Goal: Information Seeking & Learning: Learn about a topic

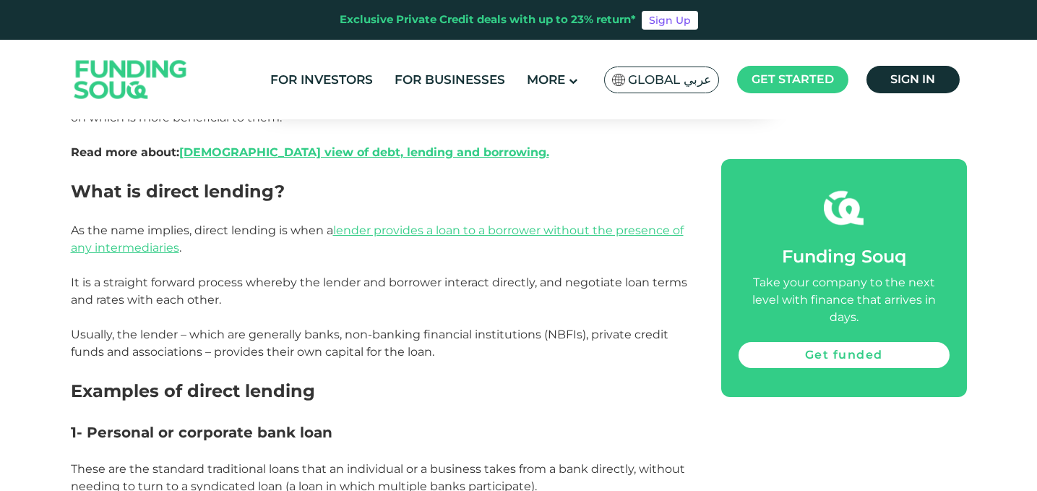
scroll to position [756, 0]
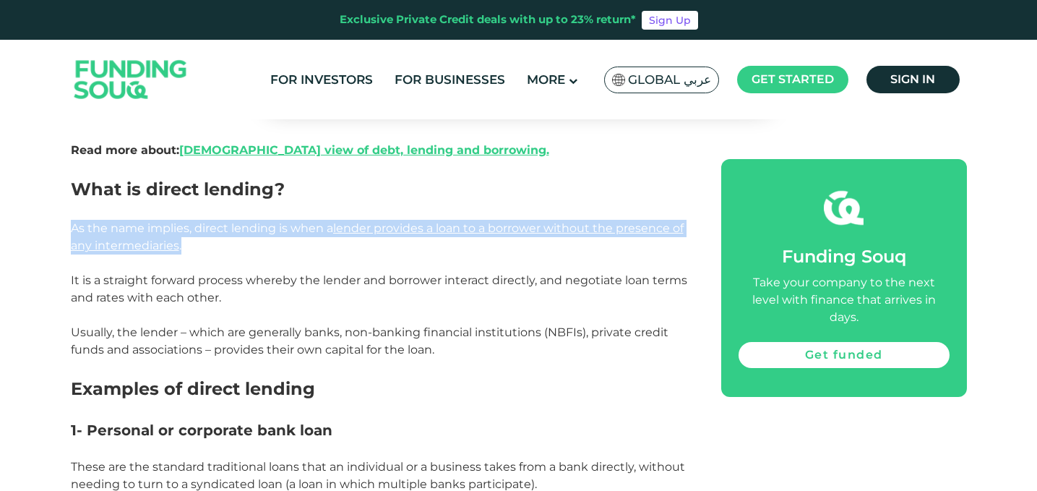
drag, startPoint x: 249, startPoint y: 217, endPoint x: 254, endPoint y: 274, distance: 57.2
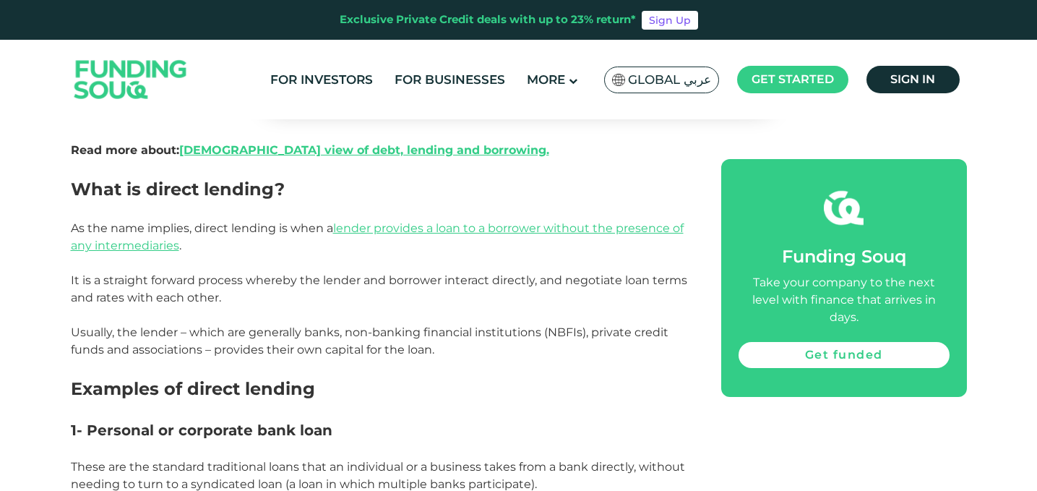
click at [254, 282] on span "It is a straight forward process whereby the lender and borrower interact direc…" at bounding box center [379, 314] width 616 height 83
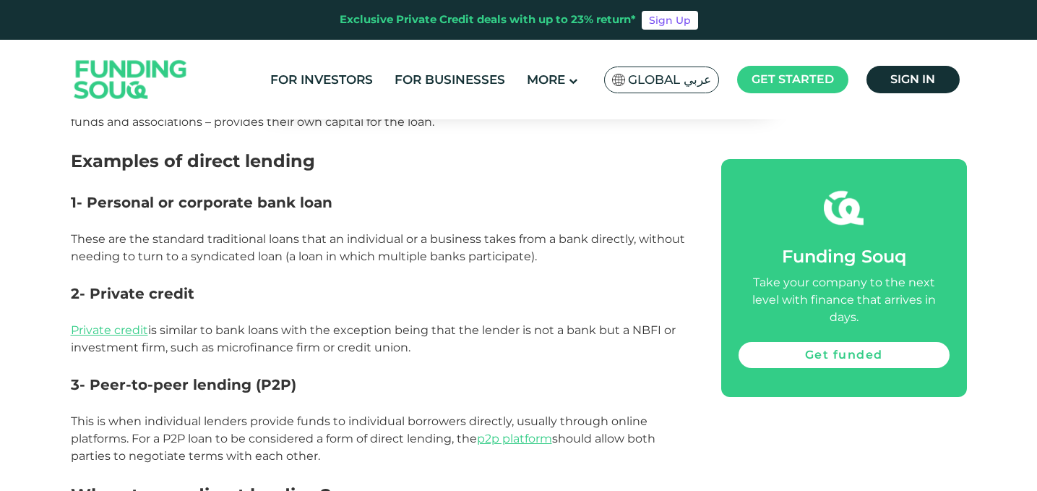
scroll to position [1005, 0]
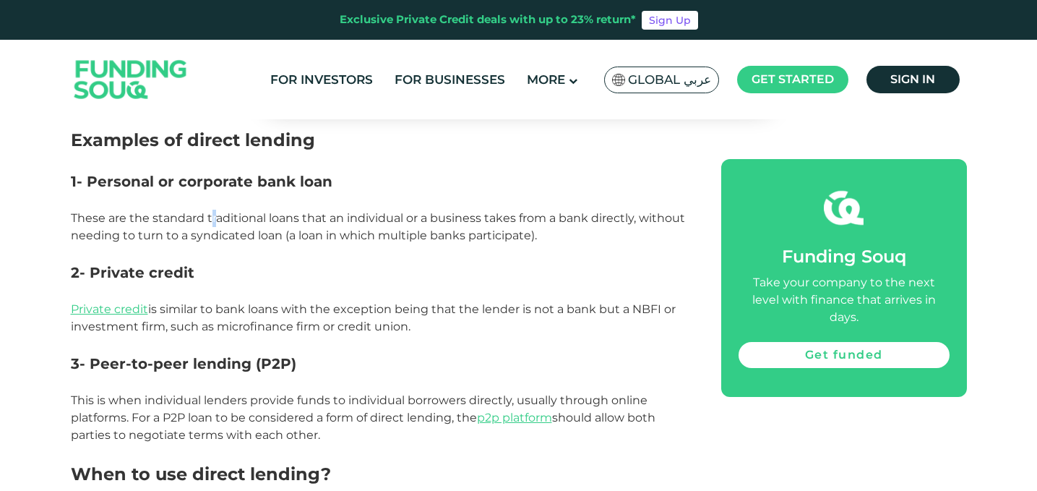
drag, startPoint x: 212, startPoint y: 220, endPoint x: 270, endPoint y: 246, distance: 63.4
click at [241, 235] on span "These are the standard traditional loans that an individual or a business takes…" at bounding box center [378, 226] width 614 height 31
click at [270, 246] on p at bounding box center [380, 252] width 618 height 17
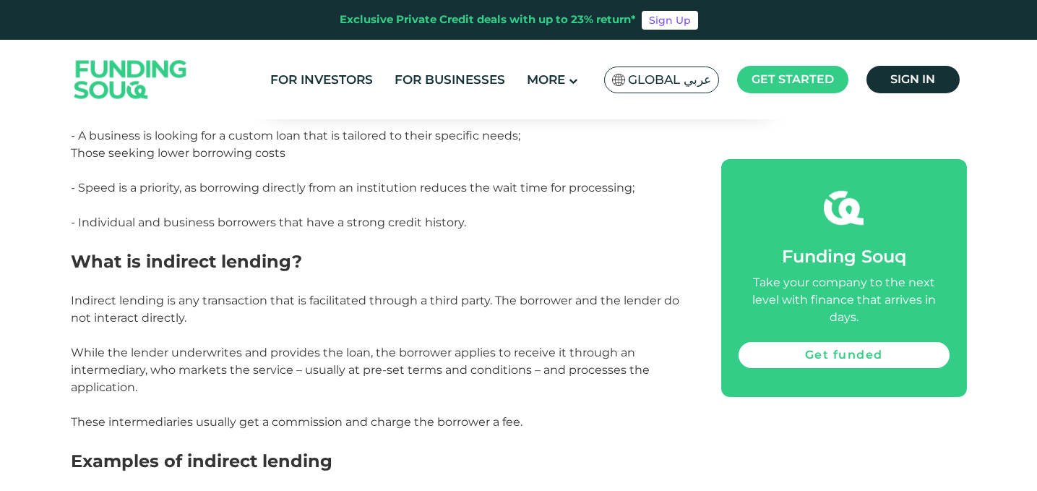
scroll to position [1710, 0]
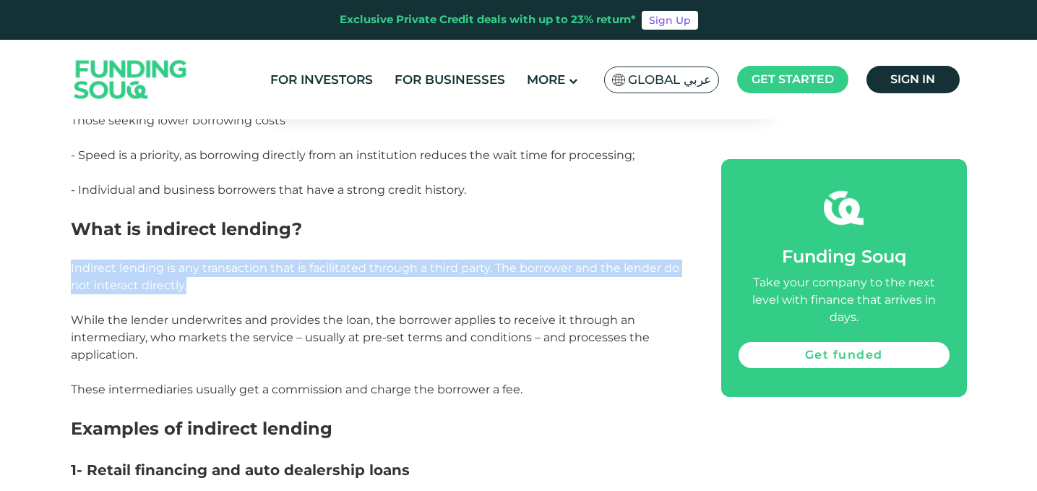
drag, startPoint x: 64, startPoint y: 270, endPoint x: 195, endPoint y: 285, distance: 131.6
click at [195, 285] on div "Home Blog Business Financing 1" at bounding box center [518, 392] width 1037 height 3943
copy span "Indirect lending is any transaction that is facilitated through a third party. …"
click at [196, 285] on p "Indirect lending is any transaction that is facilitated through a third party. …" at bounding box center [380, 276] width 618 height 35
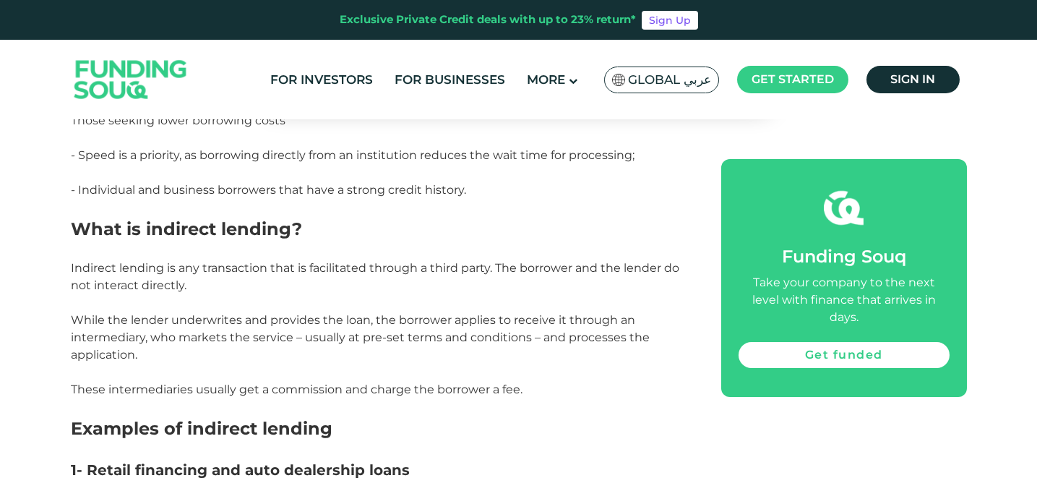
drag, startPoint x: 77, startPoint y: 265, endPoint x: 536, endPoint y: 395, distance: 477.4
click at [536, 395] on div "Lending and borrowing transactions generally fall into two categories: direct l…" at bounding box center [380, 334] width 618 height 2569
copy div "ndirect lending is any transaction that is facilitated through a third party. T…"
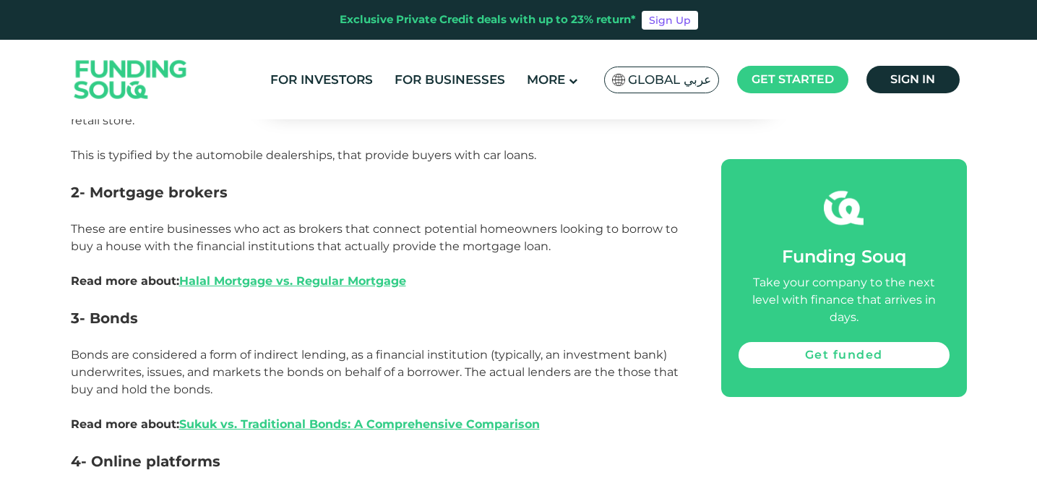
scroll to position [2145, 0]
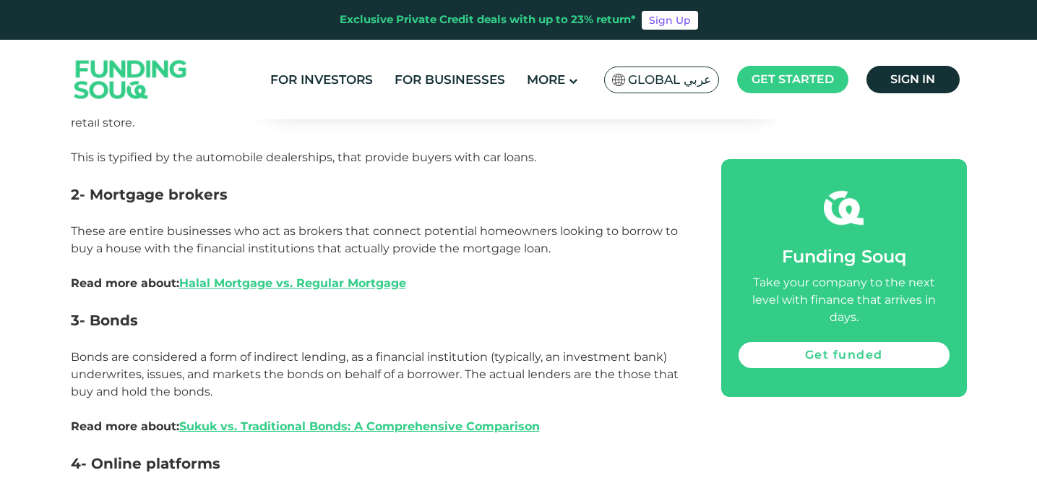
drag, startPoint x: 408, startPoint y: 230, endPoint x: 424, endPoint y: 247, distance: 23.5
click at [415, 241] on p "These are entire businesses who act as brokers that connect potential homeowner…" at bounding box center [380, 257] width 618 height 69
click at [424, 247] on span "These are entire businesses who act as brokers that connect potential homeowner…" at bounding box center [374, 257] width 607 height 66
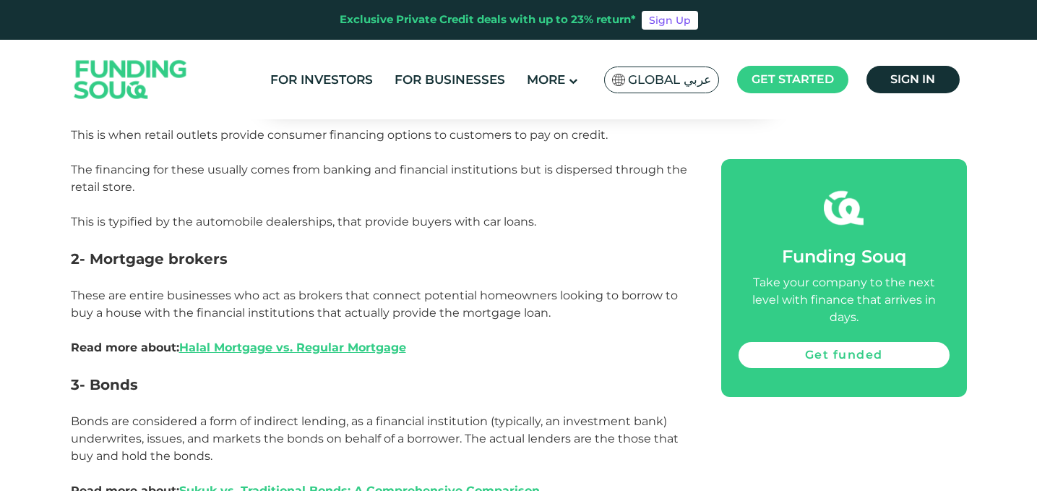
scroll to position [1950, 0]
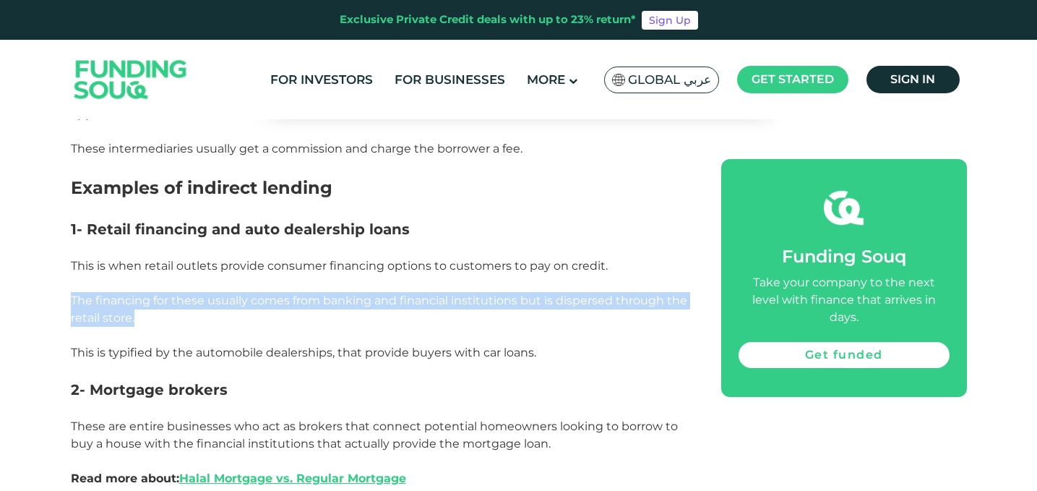
drag, startPoint x: 326, startPoint y: 288, endPoint x: 353, endPoint y: 328, distance: 47.9
click at [351, 325] on div "Lending and borrowing transactions generally fall into two categories: direct l…" at bounding box center [380, 93] width 618 height 2569
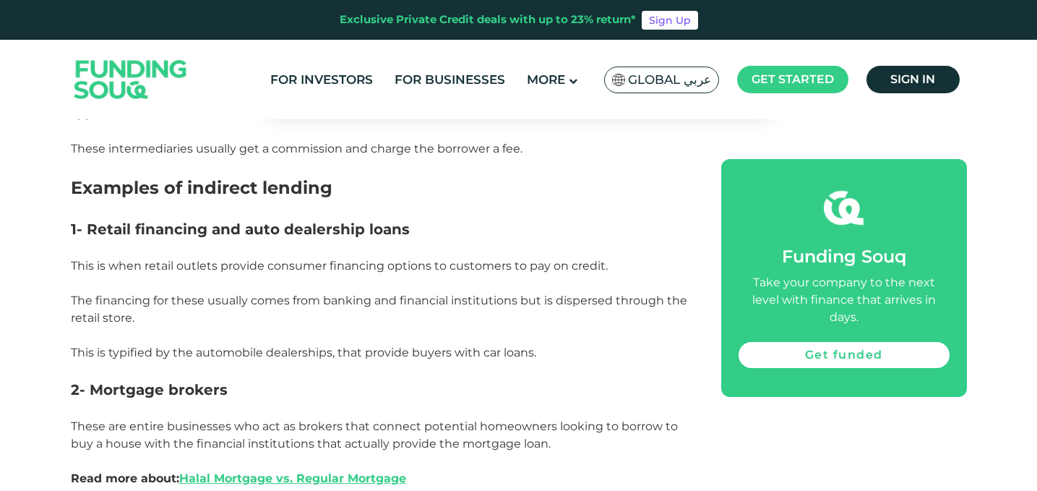
click at [353, 328] on p at bounding box center [380, 335] width 618 height 17
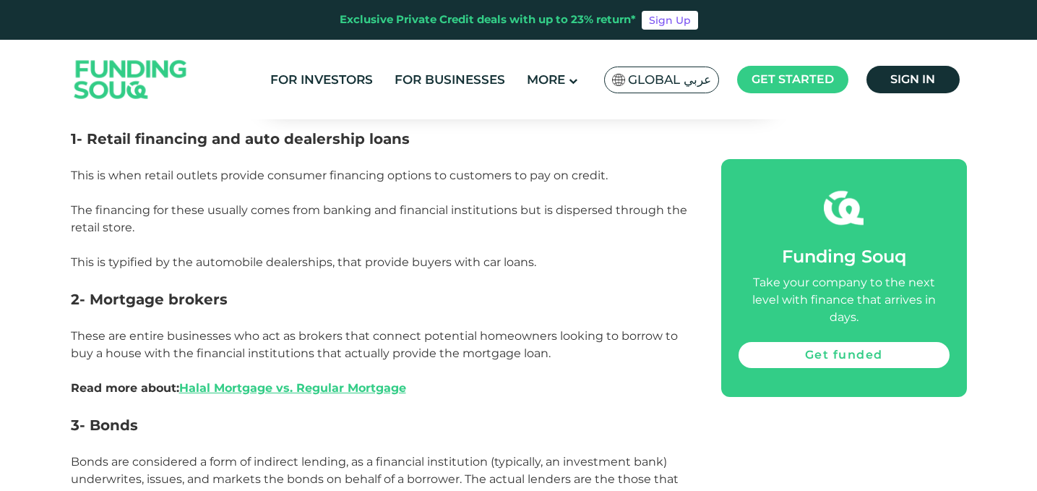
scroll to position [2041, 0]
